Goal: Task Accomplishment & Management: Manage account settings

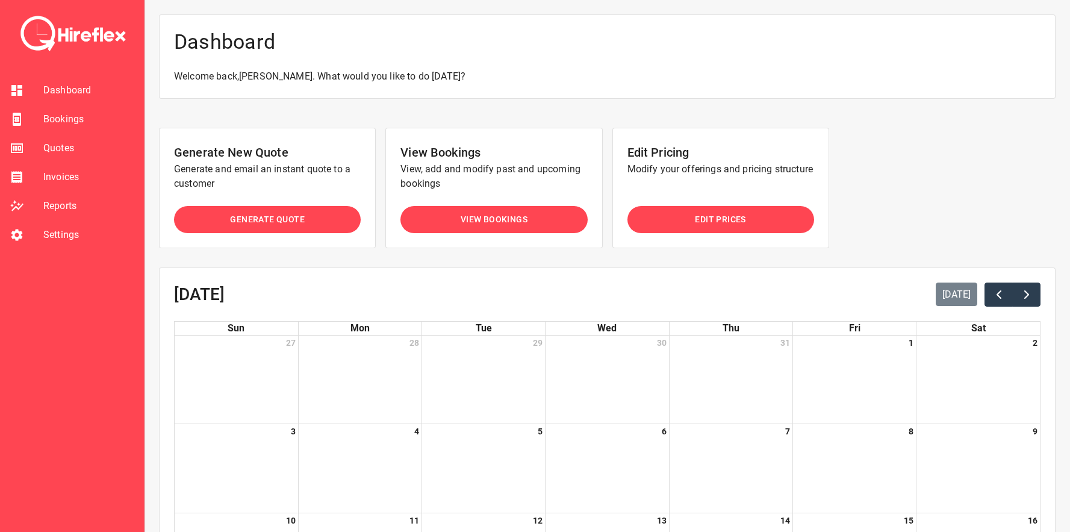
click at [508, 222] on span "View Bookings" at bounding box center [494, 219] width 67 height 15
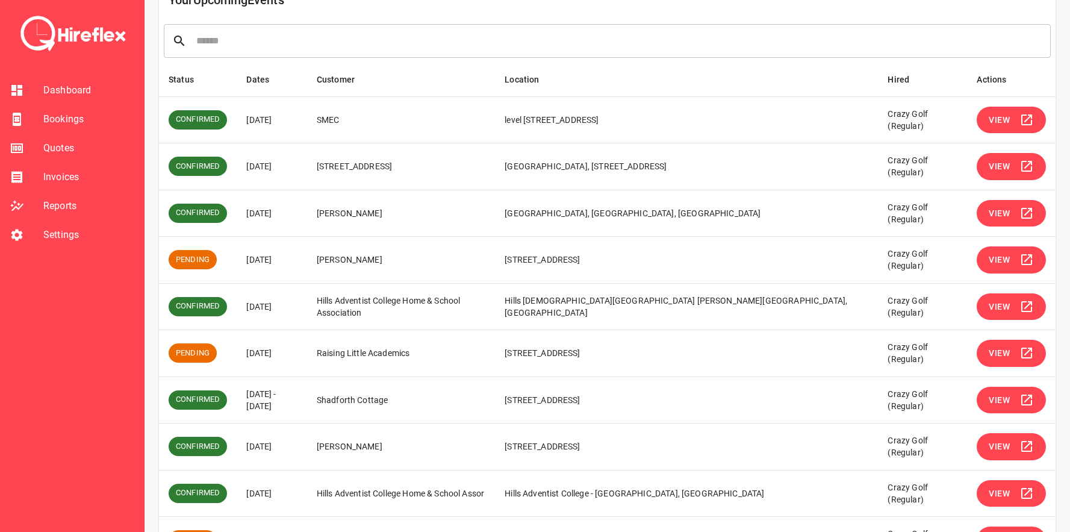
scroll to position [149, 0]
click at [1000, 357] on span "View" at bounding box center [999, 352] width 21 height 15
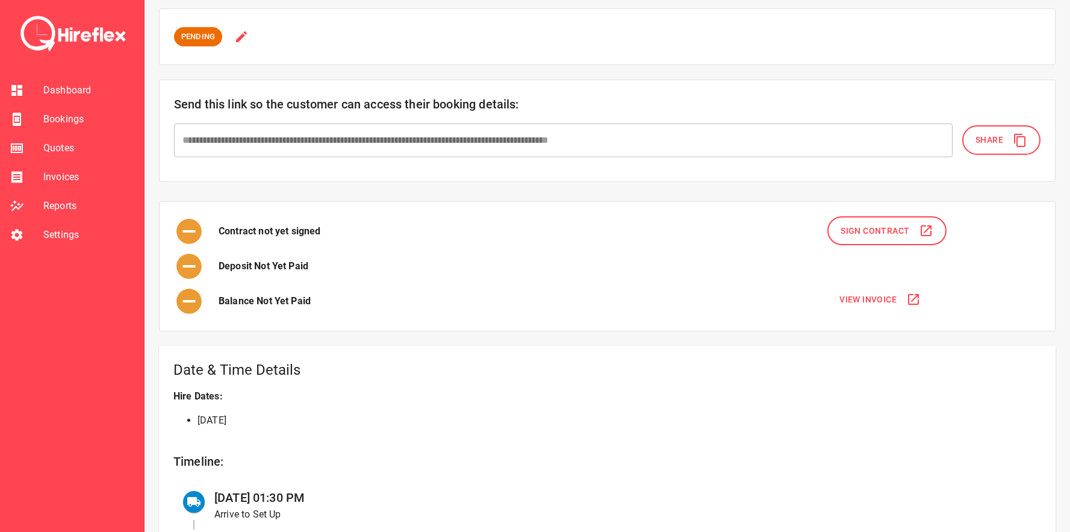
scroll to position [98, 0]
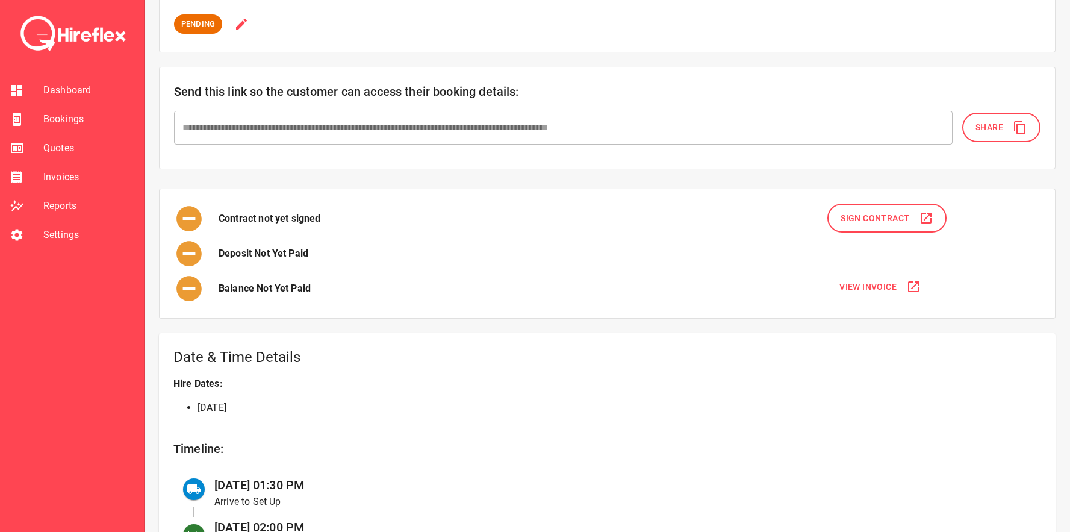
click at [870, 282] on span "View Invoice" at bounding box center [868, 286] width 57 height 15
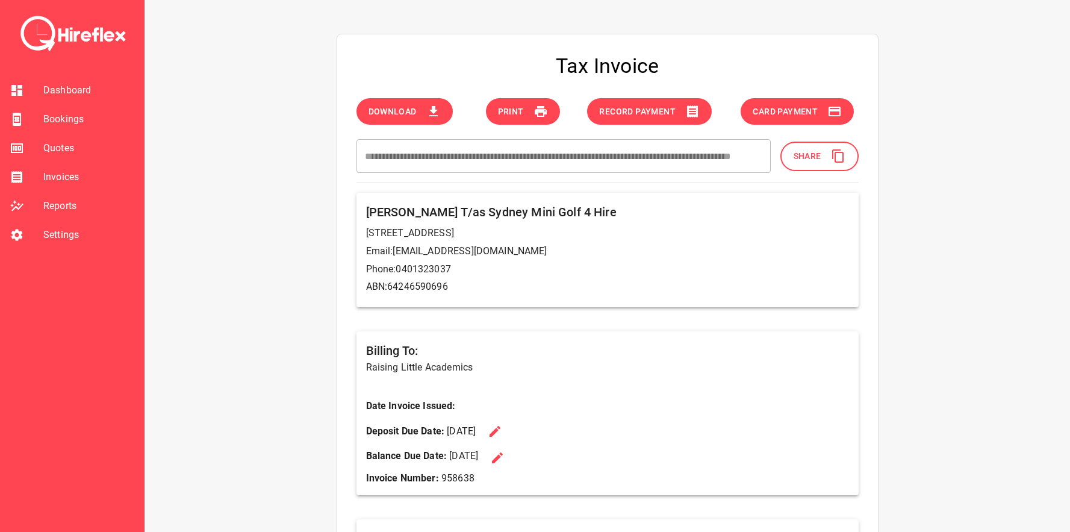
click at [656, 111] on span "Record Payment" at bounding box center [637, 111] width 76 height 15
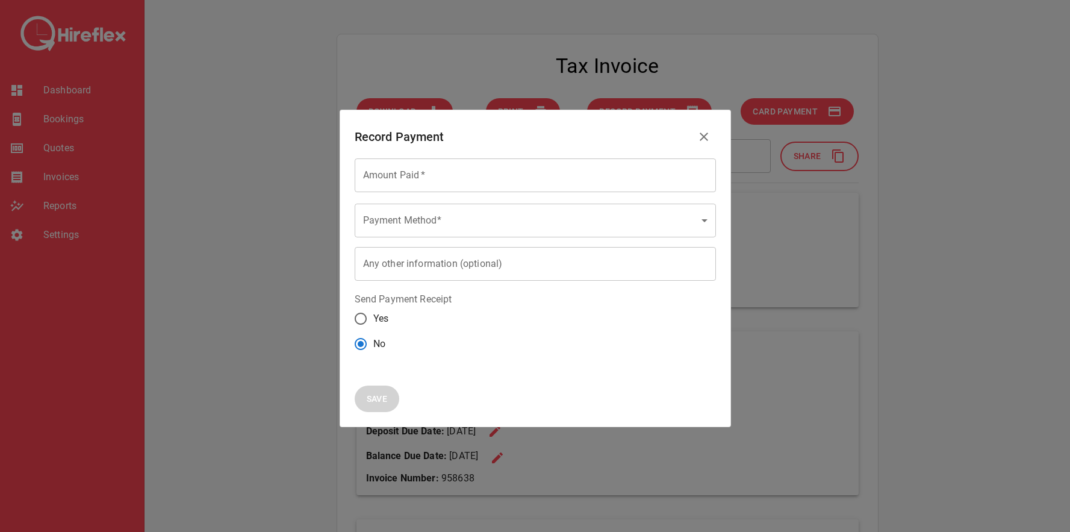
click at [434, 176] on input "Amount Paid   *" at bounding box center [535, 175] width 361 height 34
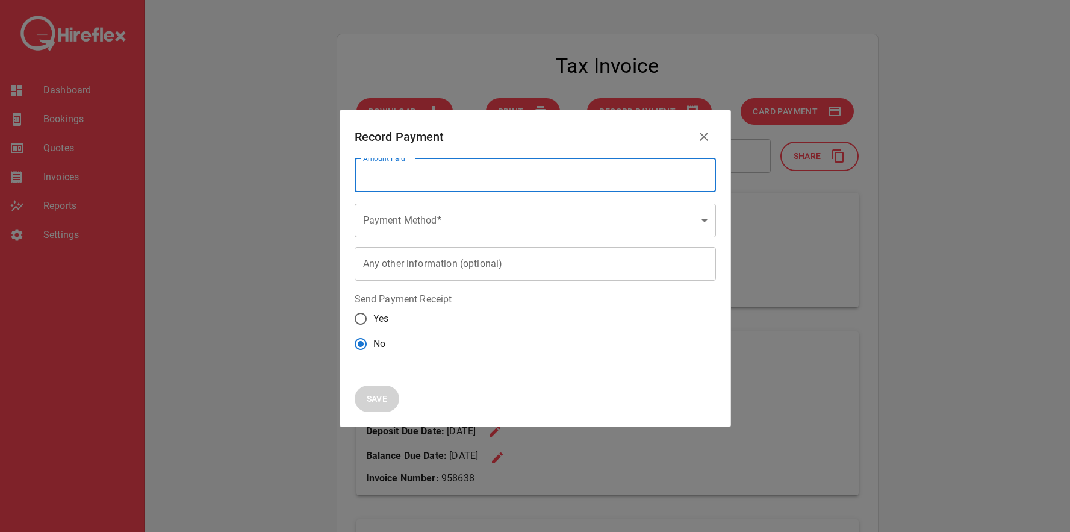
type input "***"
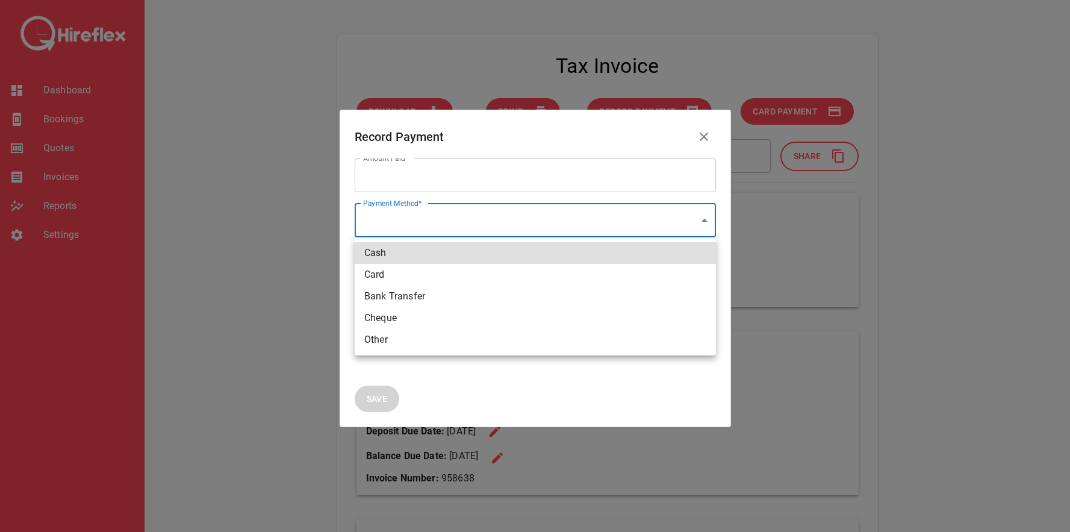
click at [416, 296] on li "Bank Transfer" at bounding box center [535, 296] width 361 height 22
type input "**********"
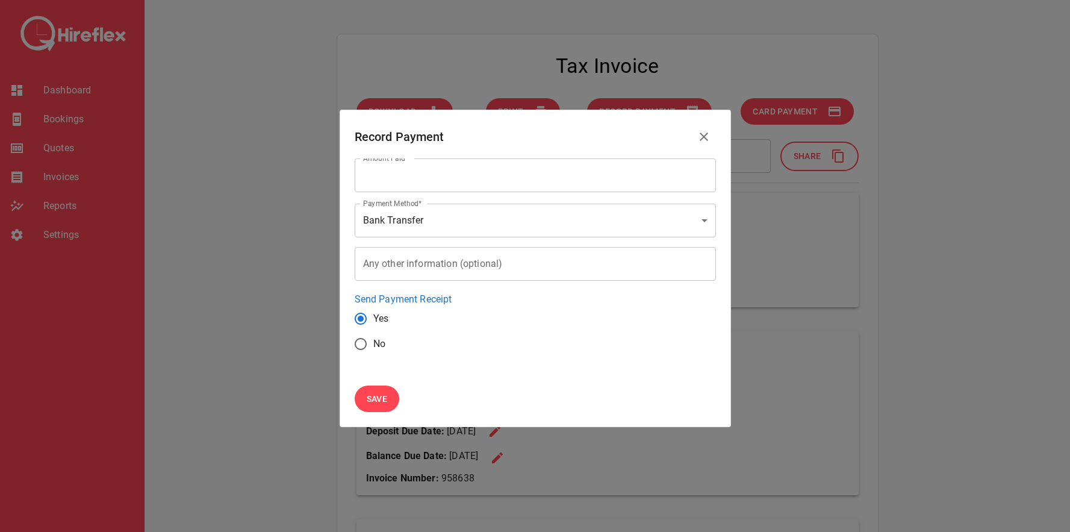
click at [379, 410] on button "Save" at bounding box center [377, 398] width 45 height 27
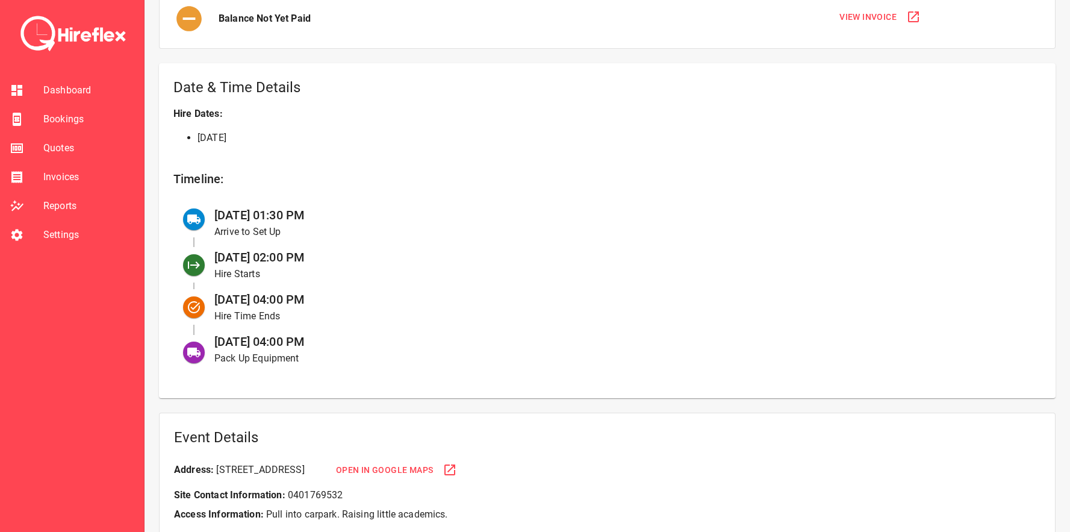
scroll to position [379, 0]
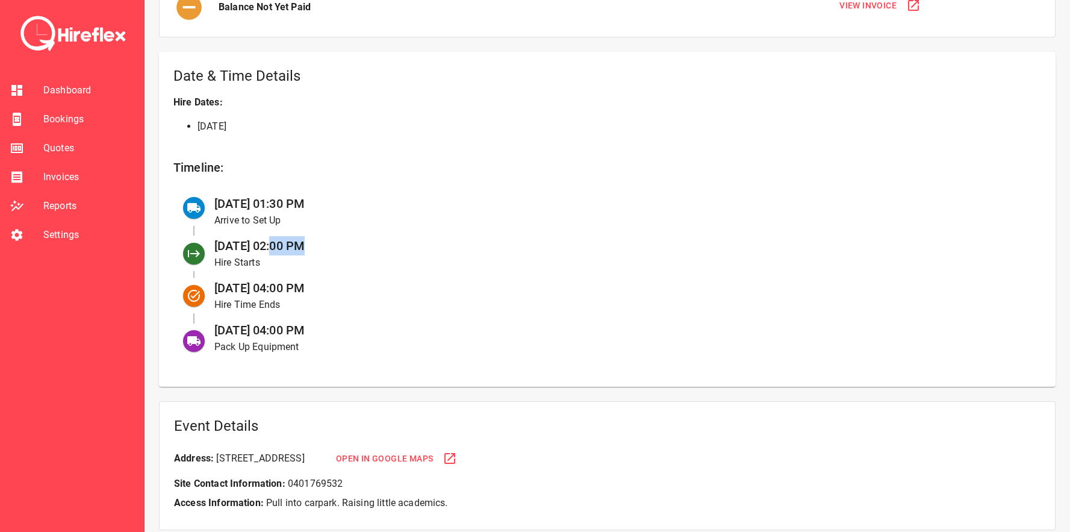
drag, startPoint x: 272, startPoint y: 245, endPoint x: 314, endPoint y: 245, distance: 42.8
click at [305, 245] on span "[DATE] 02:00 PM" at bounding box center [259, 246] width 90 height 14
drag, startPoint x: 270, startPoint y: 291, endPoint x: 353, endPoint y: 291, distance: 83.1
click at [353, 291] on div "[DATE] 04:00 PM Hire Time Ends" at bounding box center [618, 296] width 827 height 42
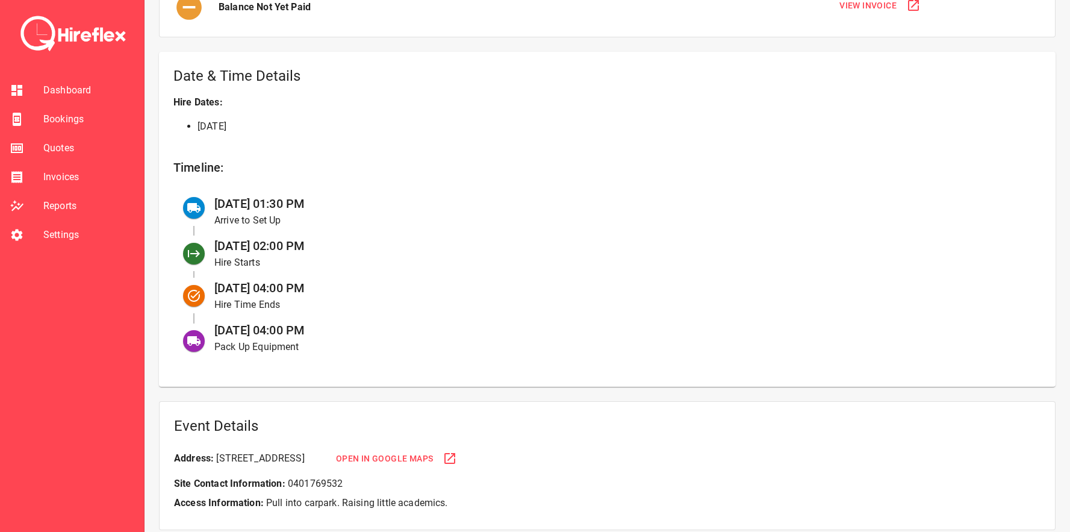
drag, startPoint x: 268, startPoint y: 201, endPoint x: 358, endPoint y: 201, distance: 89.7
click at [358, 201] on div "[DATE] 01:30 PM Arrive to Set Up" at bounding box center [618, 211] width 827 height 42
drag, startPoint x: 268, startPoint y: 328, endPoint x: 354, endPoint y: 328, distance: 86.1
click at [354, 328] on div "[DATE] 04:00 PM Pack Up Equipment" at bounding box center [618, 338] width 827 height 42
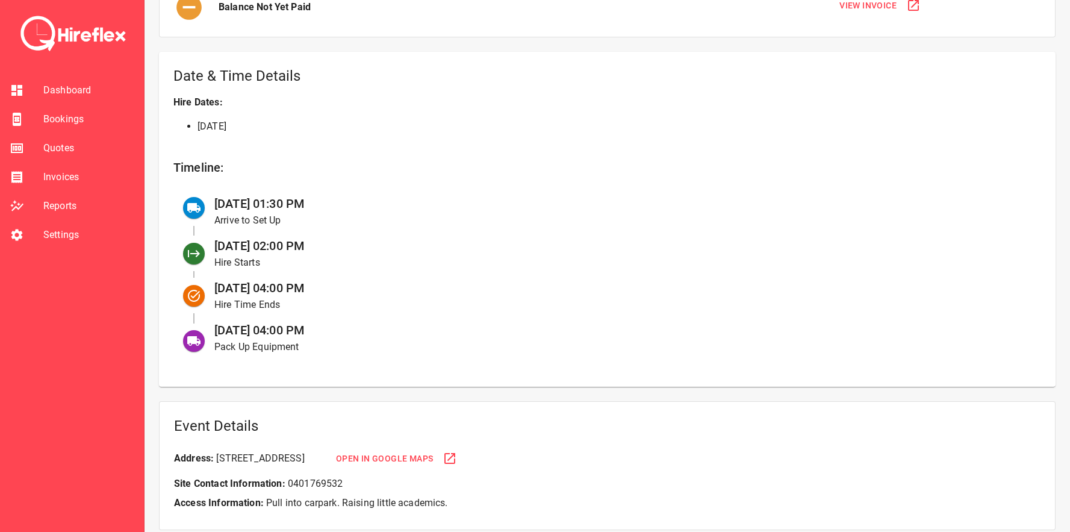
click at [354, 328] on div "[DATE] 04:00 PM Pack Up Equipment" at bounding box center [618, 338] width 827 height 42
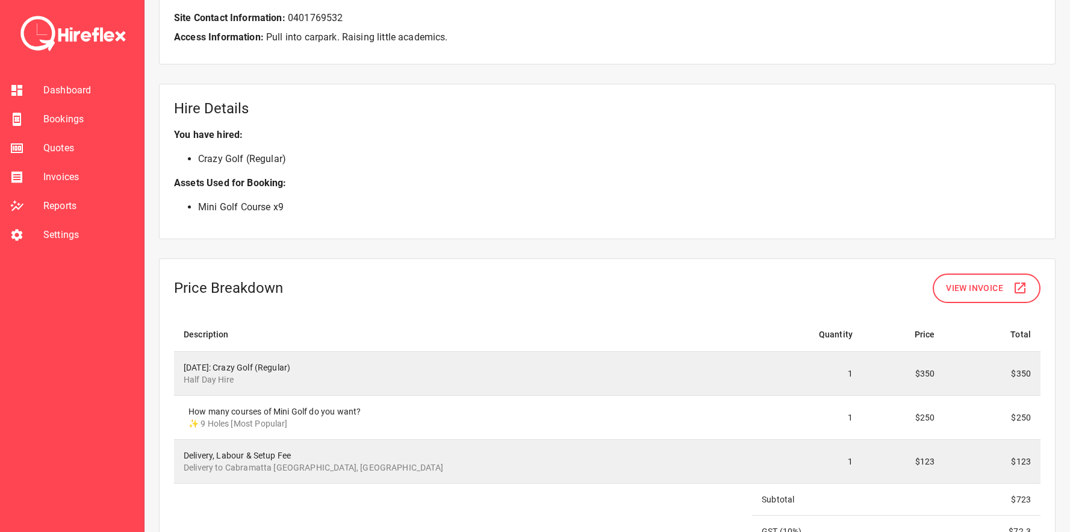
scroll to position [850, 0]
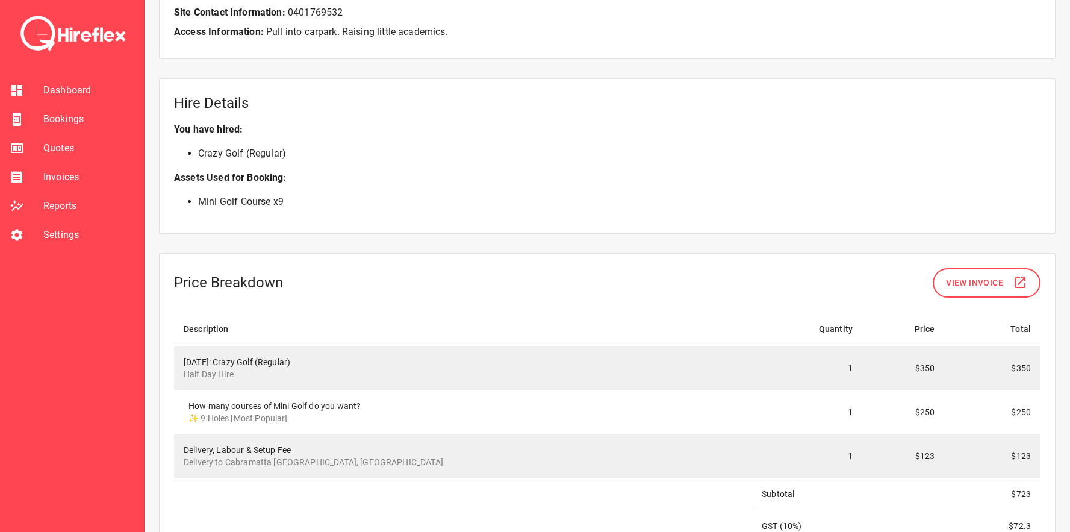
click at [243, 194] on p "Mini Golf Course x 9" at bounding box center [607, 202] width 867 height 34
click at [279, 200] on li "Mini Golf Course x 9" at bounding box center [619, 202] width 843 height 14
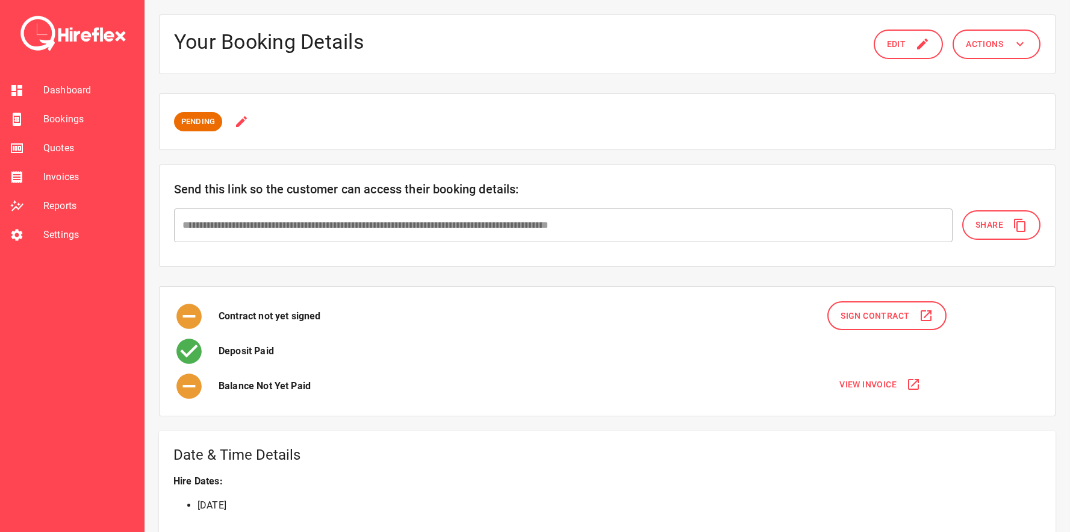
click at [302, 190] on h6 "Send this link so the customer can access their booking details:" at bounding box center [607, 188] width 867 height 19
click at [351, 190] on h6 "Send this link so the customer can access their booking details:" at bounding box center [607, 188] width 867 height 19
click at [992, 32] on button "Actions" at bounding box center [997, 45] width 88 height 30
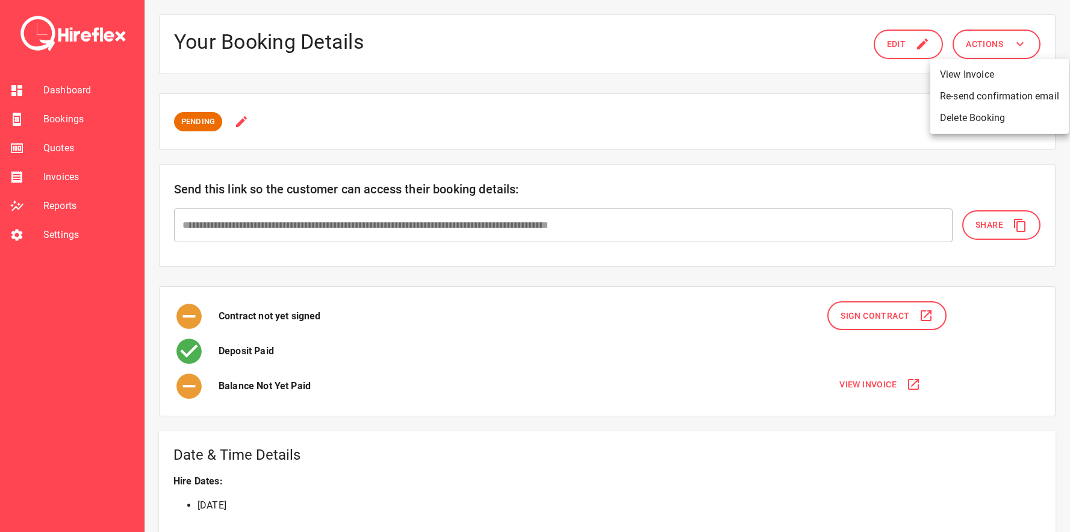
click at [971, 101] on li "Re-send confirmation email" at bounding box center [1000, 97] width 139 height 22
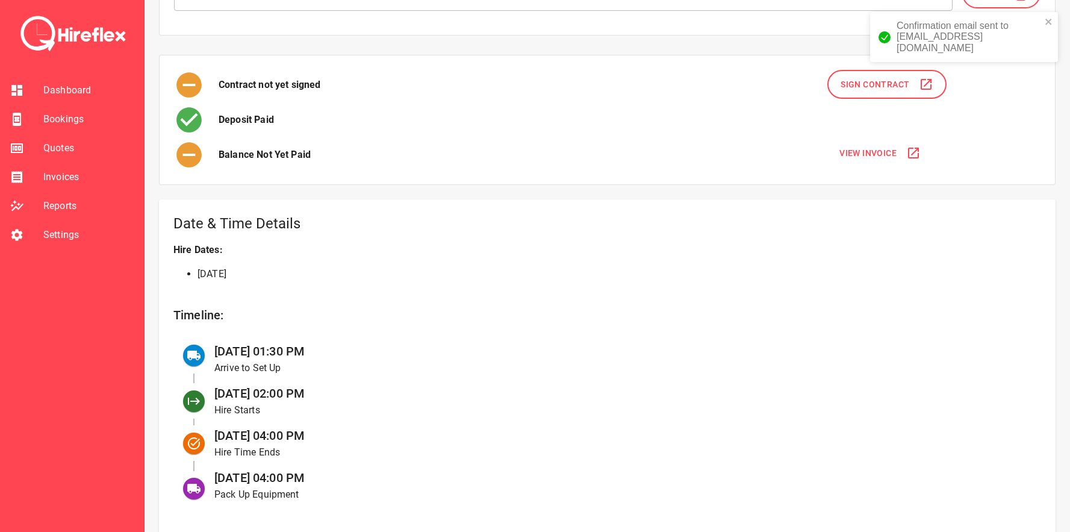
scroll to position [245, 0]
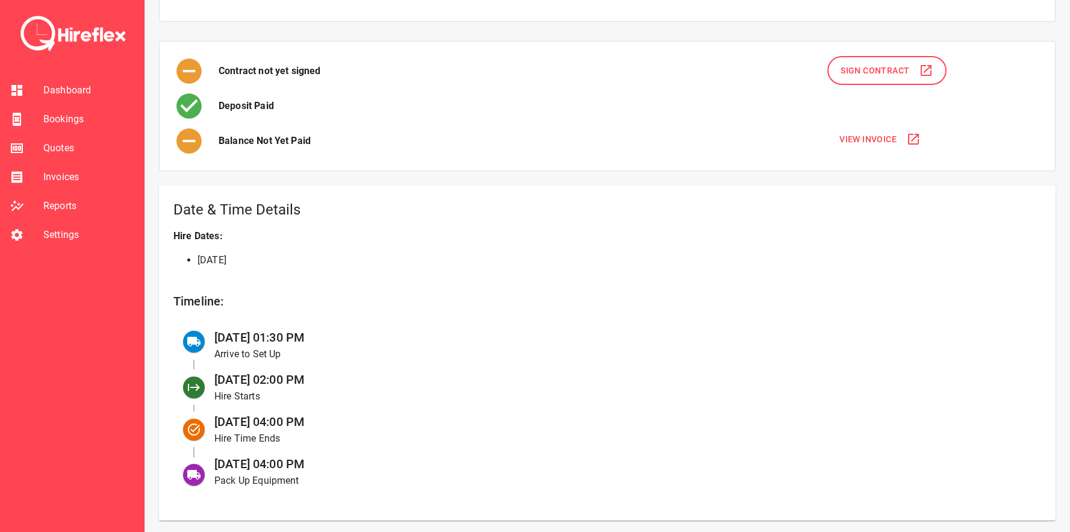
click at [61, 234] on span "Settings" at bounding box center [88, 235] width 91 height 14
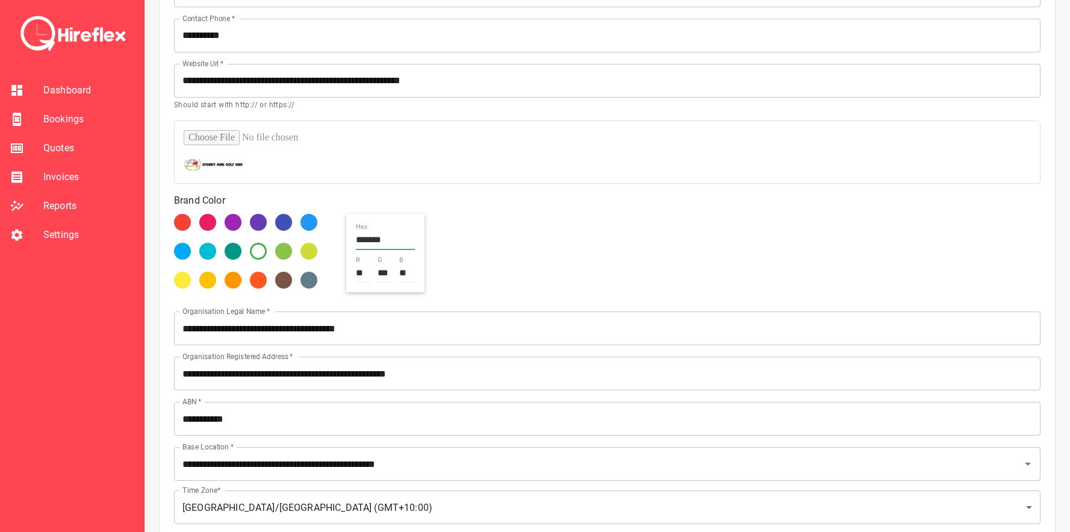
click at [58, 228] on span "Settings" at bounding box center [88, 235] width 91 height 14
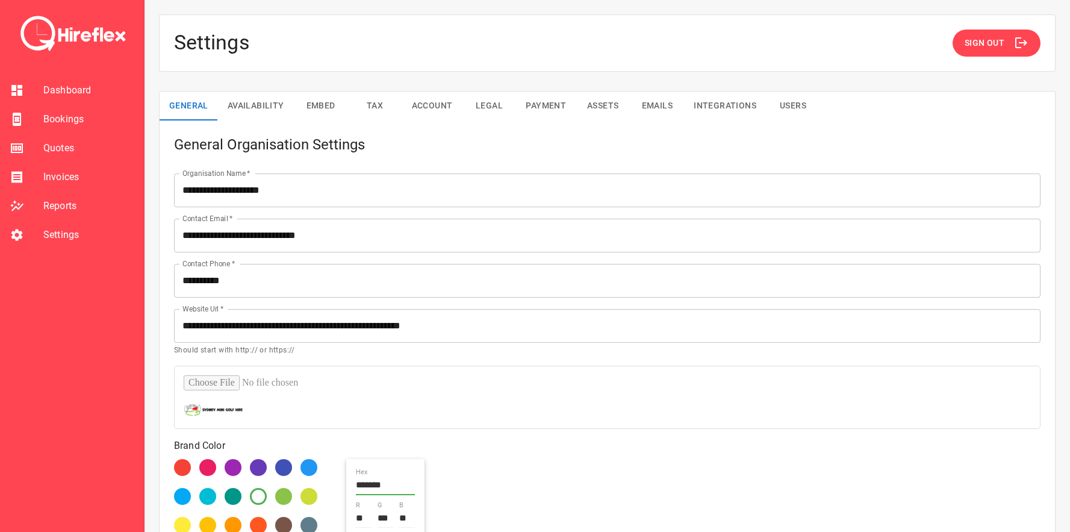
click at [537, 95] on button "Payment" at bounding box center [546, 106] width 60 height 29
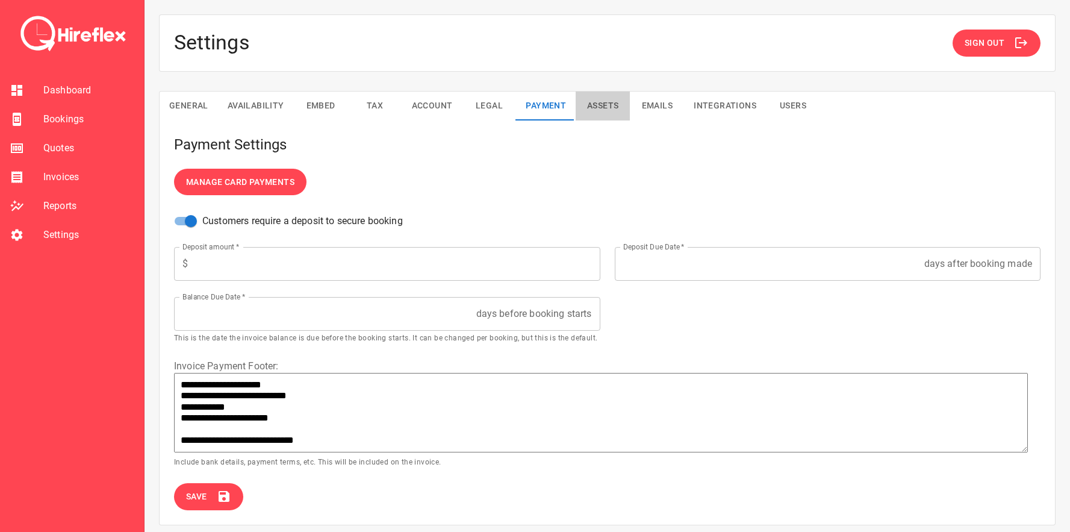
click at [614, 103] on button "Assets" at bounding box center [603, 106] width 54 height 29
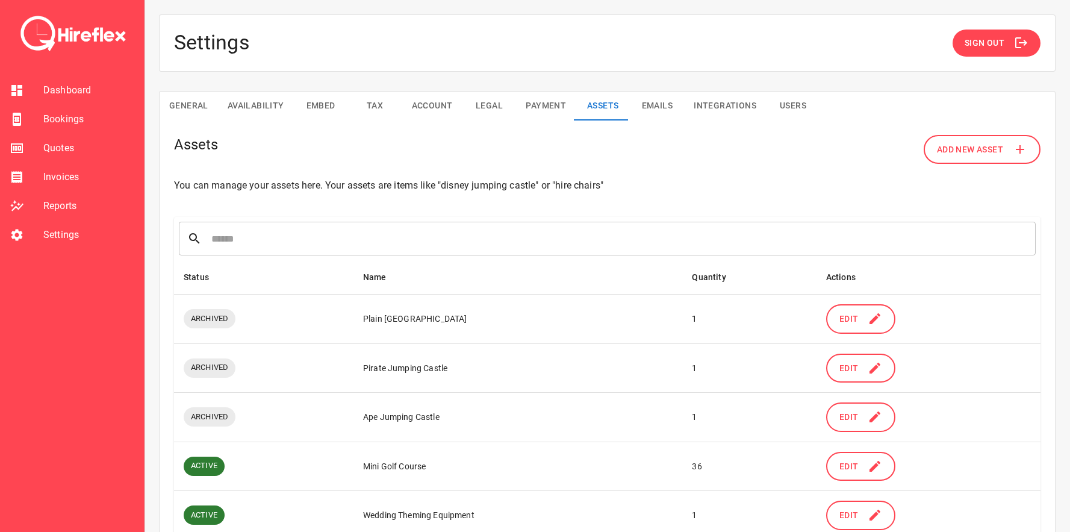
click at [682, 102] on button "Emails" at bounding box center [657, 106] width 54 height 29
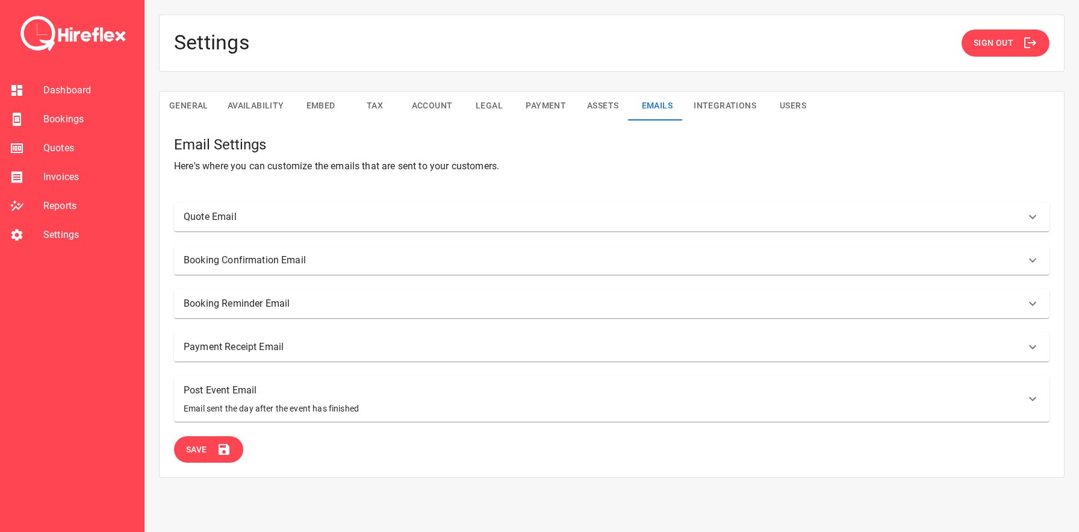
click at [780, 115] on button "Users" at bounding box center [793, 106] width 54 height 29
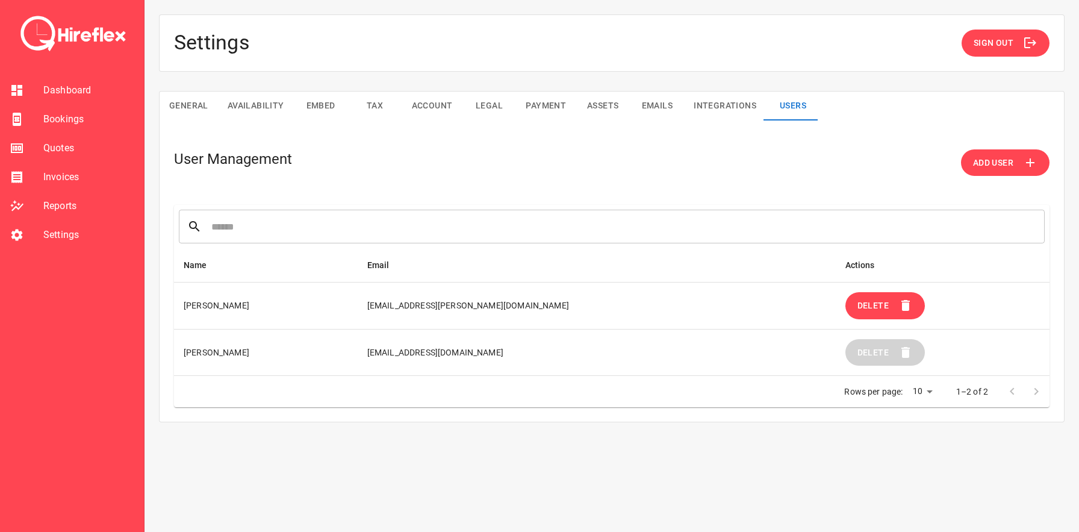
click at [451, 306] on td "[EMAIL_ADDRESS][PERSON_NAME][DOMAIN_NAME]" at bounding box center [597, 305] width 478 height 47
click at [465, 306] on td "[EMAIL_ADDRESS][PERSON_NAME][DOMAIN_NAME]" at bounding box center [597, 305] width 478 height 47
click at [65, 120] on span "Bookings" at bounding box center [88, 119] width 91 height 14
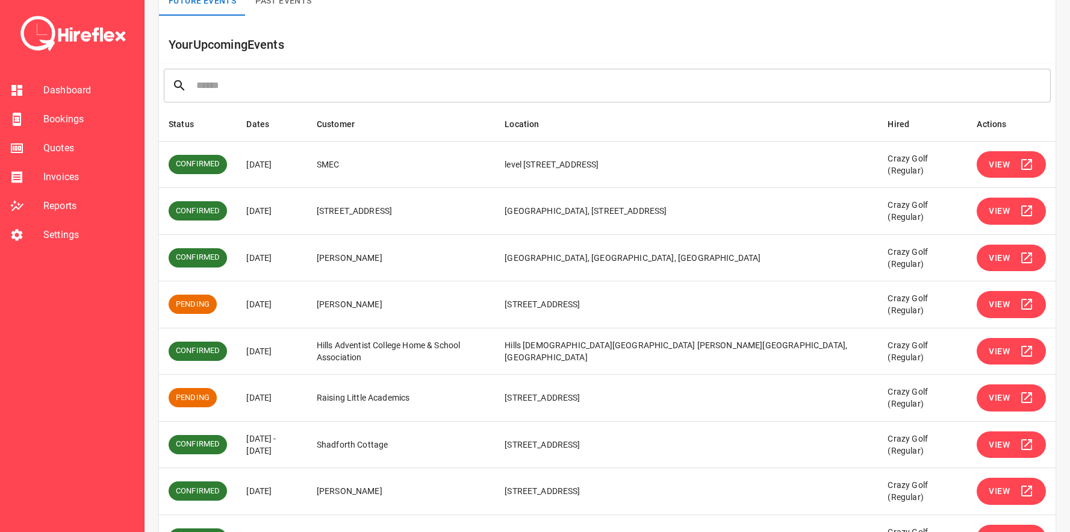
scroll to position [126, 0]
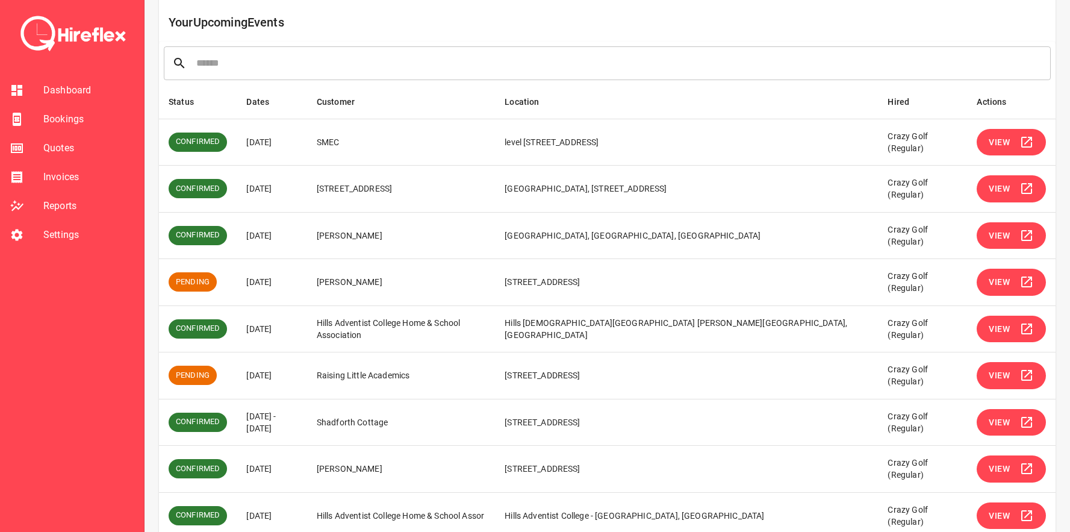
click at [1006, 372] on span "View" at bounding box center [999, 375] width 21 height 15
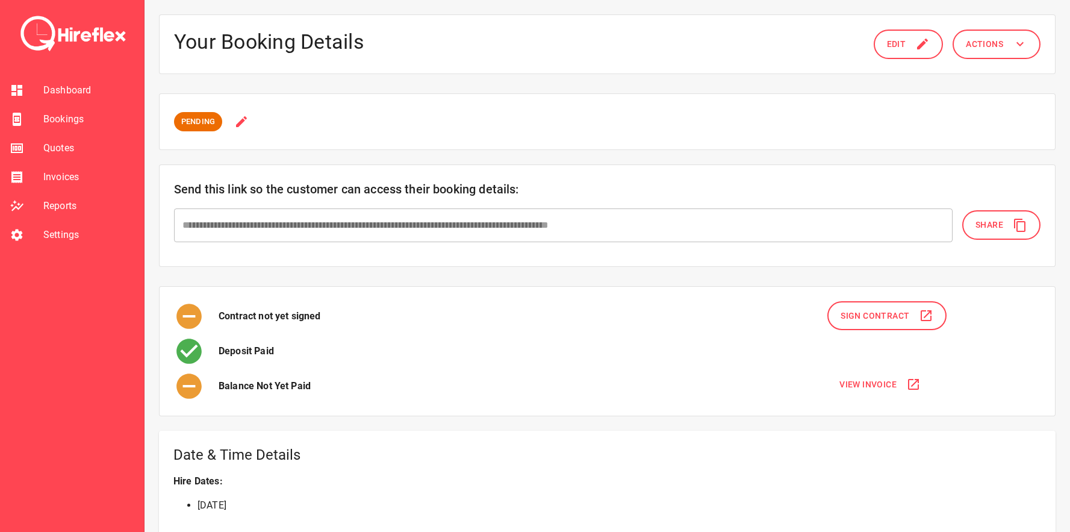
click at [255, 107] on div "PENDING" at bounding box center [607, 121] width 897 height 57
click at [247, 117] on icon at bounding box center [241, 121] width 14 height 14
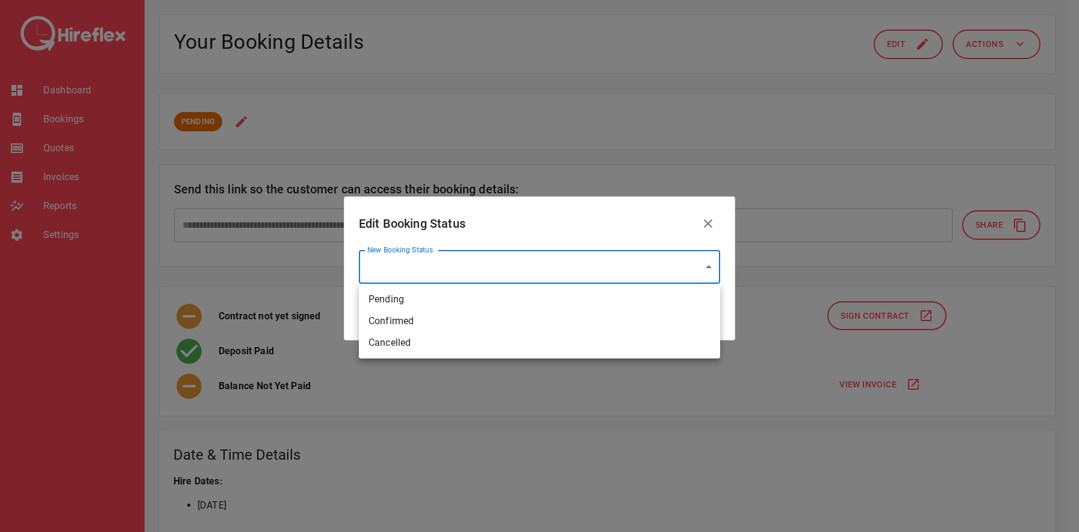
click at [408, 323] on li "Confirmed" at bounding box center [539, 321] width 361 height 22
type input "*********"
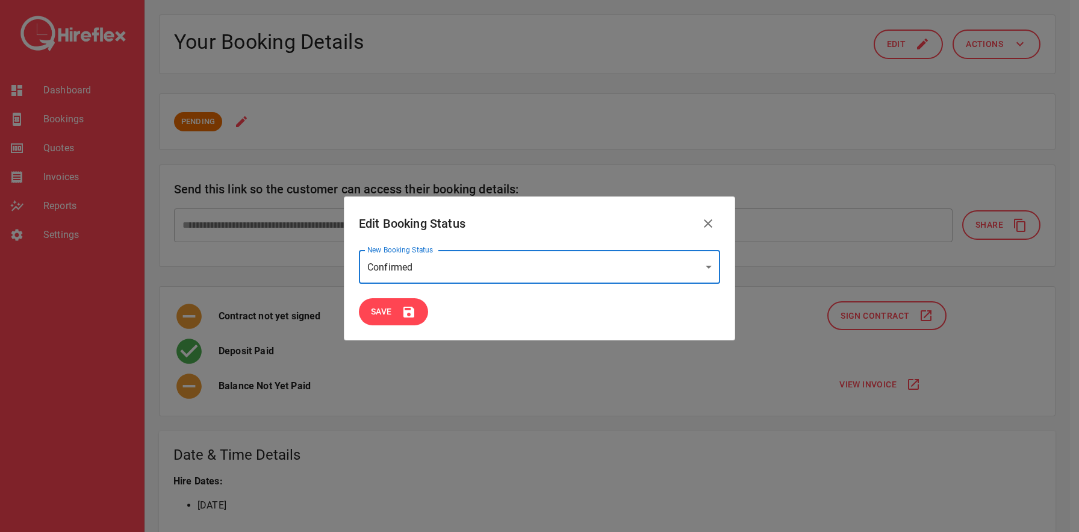
click at [392, 320] on button "Save" at bounding box center [393, 311] width 69 height 27
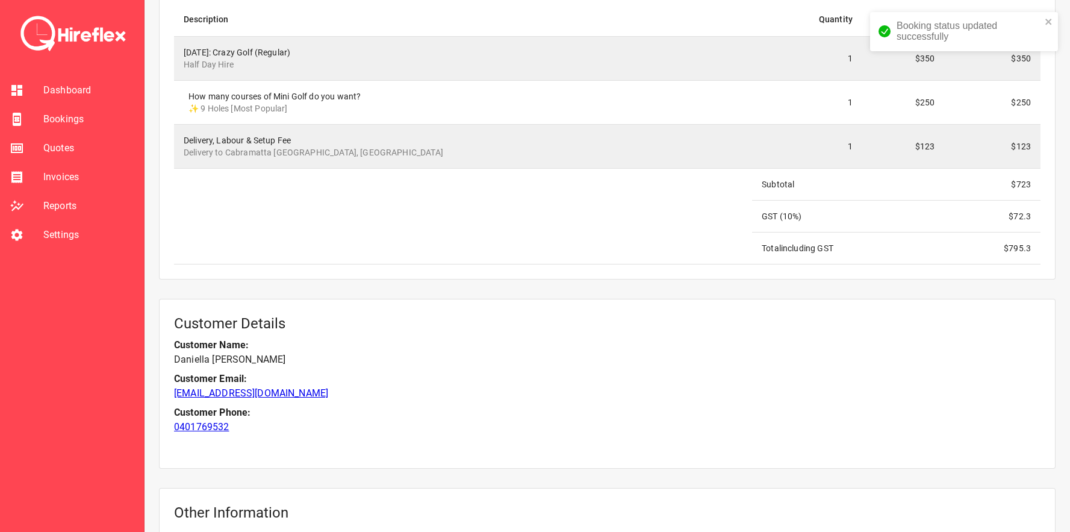
scroll to position [1276, 0]
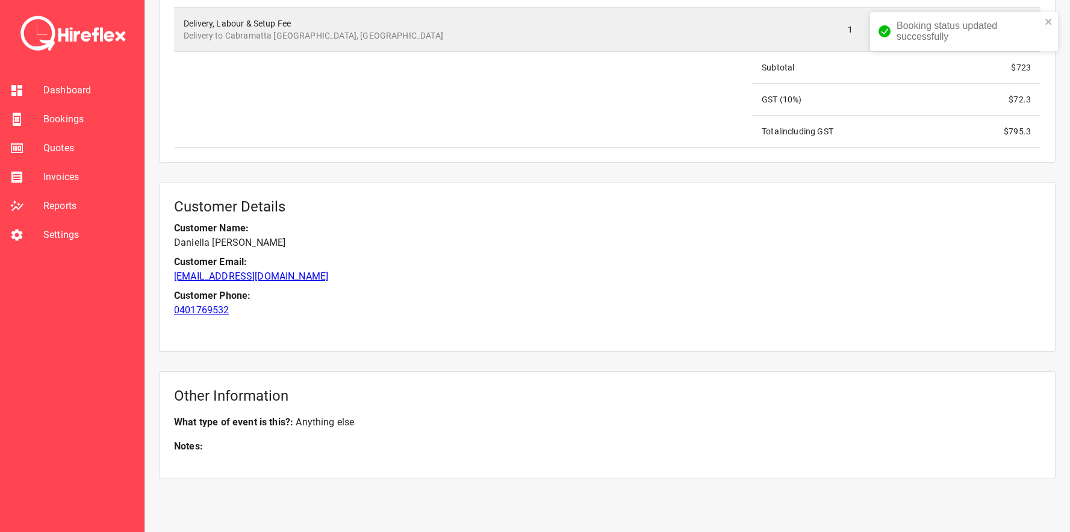
click at [70, 119] on span "Bookings" at bounding box center [88, 119] width 91 height 14
